Goal: Task Accomplishment & Management: Use online tool/utility

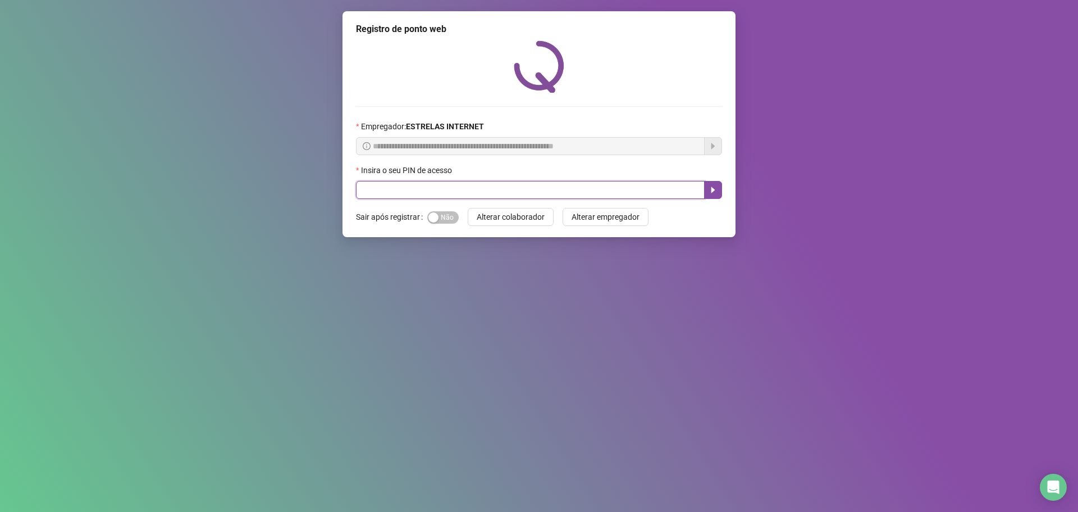
click at [544, 186] on input "text" at bounding box center [530, 190] width 349 height 18
type input "*****"
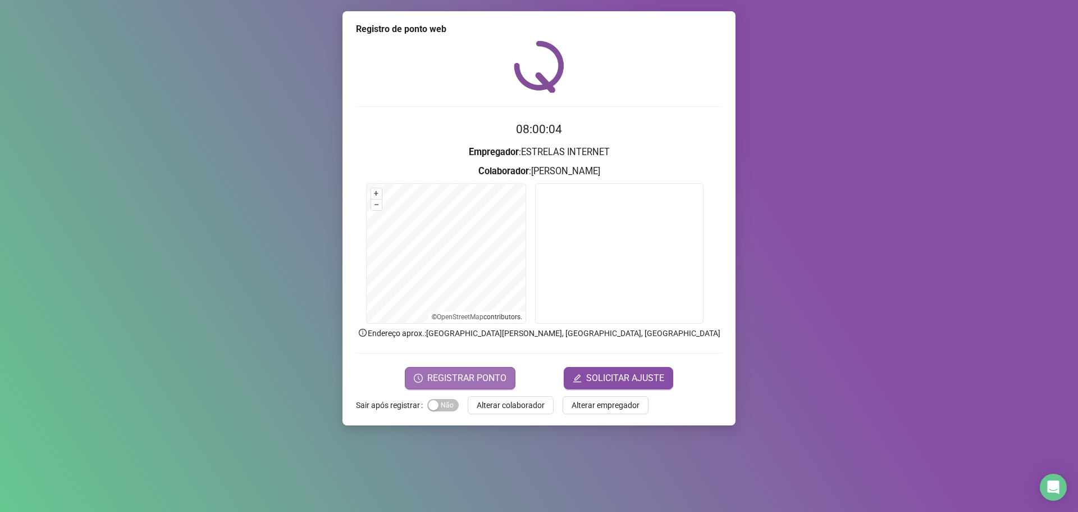
click at [485, 375] on span "REGISTRAR PONTO" at bounding box center [466, 377] width 79 height 13
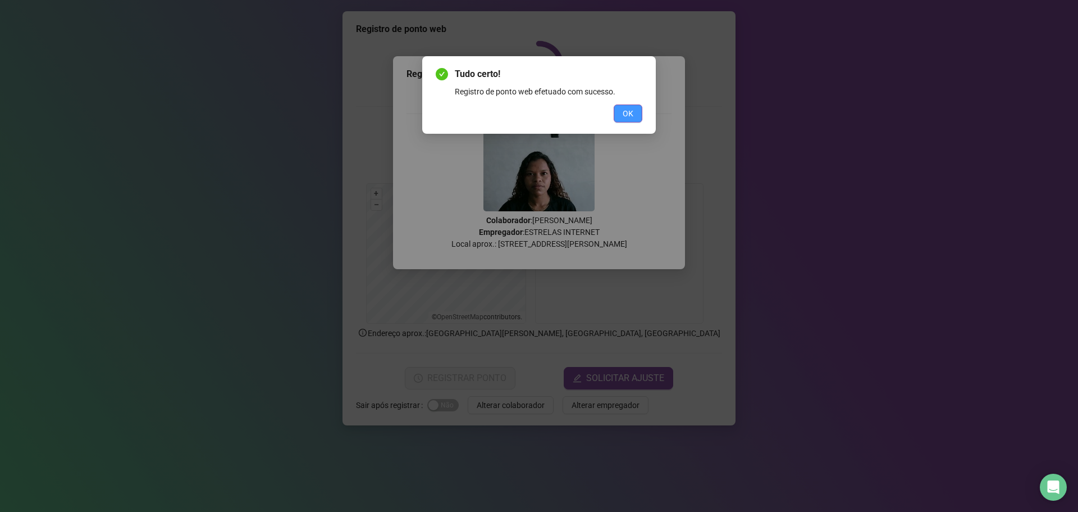
click at [619, 118] on button "OK" at bounding box center [628, 113] width 29 height 18
